Goal: Complete application form

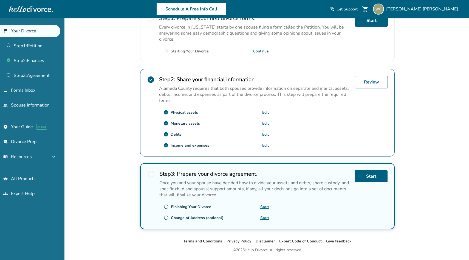
scroll to position [137, 0]
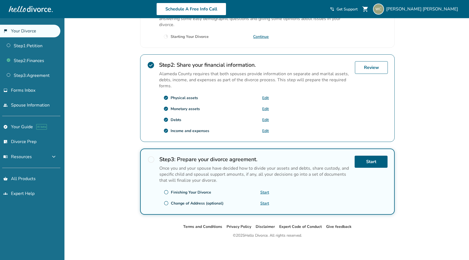
click at [263, 131] on link "Edit" at bounding box center [265, 130] width 7 height 5
click at [265, 126] on div "check_circle Income and expenses Edit" at bounding box center [214, 130] width 110 height 9
click at [265, 129] on link "Edit" at bounding box center [265, 130] width 7 height 5
click at [369, 68] on link "Review" at bounding box center [371, 67] width 33 height 13
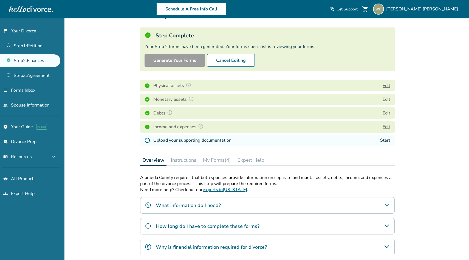
scroll to position [29, 0]
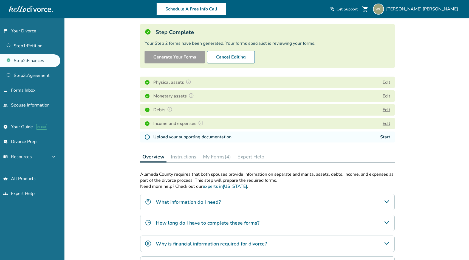
click at [384, 136] on link "Start" at bounding box center [385, 137] width 10 height 6
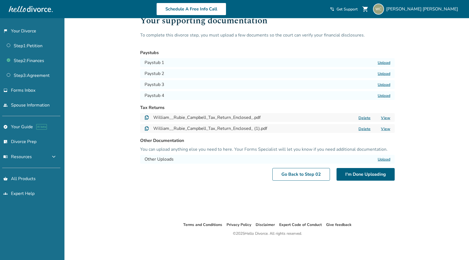
click at [386, 61] on label "Upload" at bounding box center [384, 62] width 13 height 5
click at [0, 0] on input "Upload" at bounding box center [0, 0] width 0 height 0
click at [383, 74] on label "Upload" at bounding box center [384, 73] width 13 height 5
click at [0, 0] on input "Upload" at bounding box center [0, 0] width 0 height 0
click at [385, 86] on label "Upload" at bounding box center [384, 84] width 13 height 5
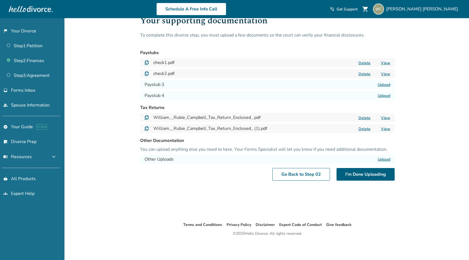
click at [0, 0] on input "Upload" at bounding box center [0, 0] width 0 height 0
click at [385, 95] on label "Upload" at bounding box center [384, 95] width 13 height 5
click at [0, 0] on input "Upload" at bounding box center [0, 0] width 0 height 0
click at [364, 173] on button "I'm Done Uploading" at bounding box center [366, 174] width 58 height 13
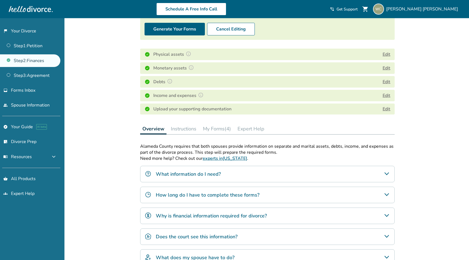
scroll to position [59, 0]
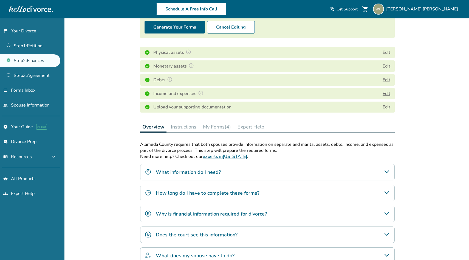
click at [231, 176] on div "What information do I need?" at bounding box center [267, 172] width 255 height 16
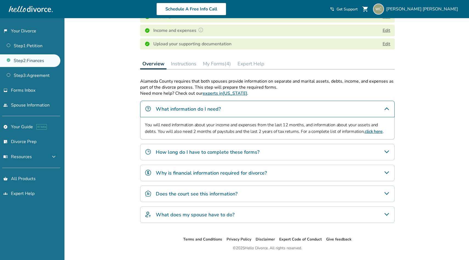
scroll to position [123, 0]
